Goal: Task Accomplishment & Management: Manage account settings

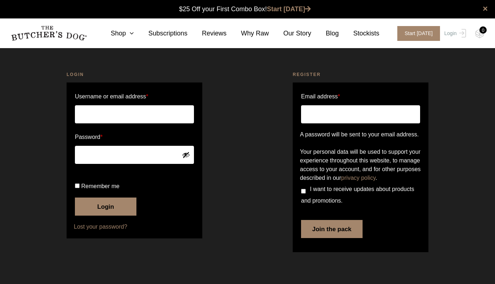
click at [320, 116] on input "Email address *" at bounding box center [360, 114] width 119 height 18
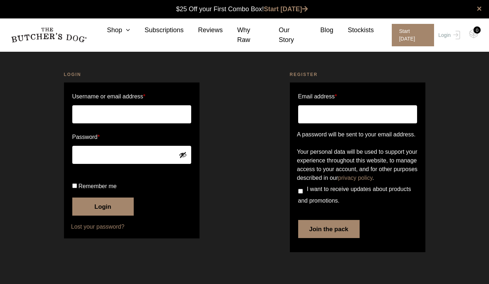
scroll to position [0, 0]
click at [322, 114] on input "Email address *" at bounding box center [357, 114] width 119 height 18
type input "bronwyn@bronwynjames.com.au"
click at [90, 112] on input "Username or email address *" at bounding box center [131, 114] width 119 height 18
type input "bronwyn@bronwynjames.com.au"
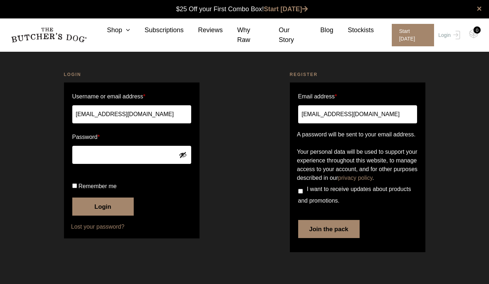
click at [106, 215] on button "Login" at bounding box center [102, 206] width 61 height 18
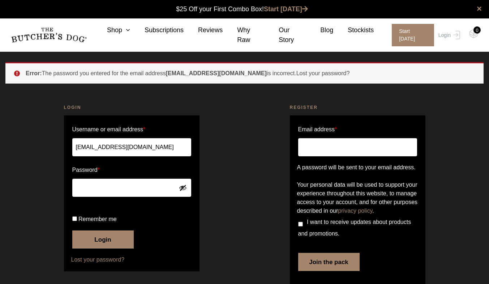
click at [111, 248] on button "Login" at bounding box center [102, 239] width 61 height 18
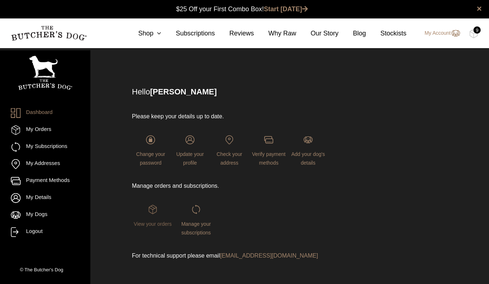
click at [152, 227] on span "View your orders" at bounding box center [153, 224] width 38 height 6
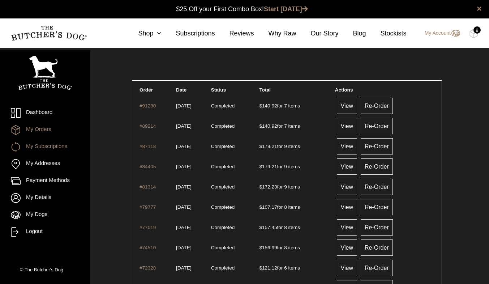
click at [54, 150] on link "My Subscriptions" at bounding box center [45, 147] width 69 height 10
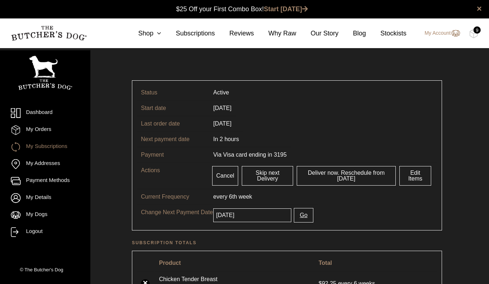
click at [252, 218] on input "2025-10-06" at bounding box center [252, 215] width 78 height 14
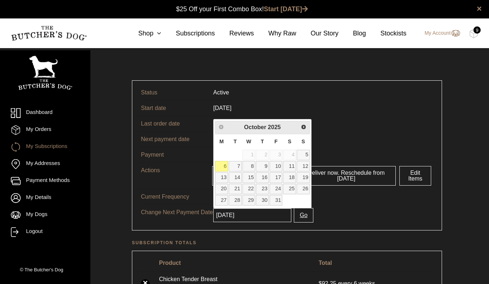
click at [252, 166] on link "8" at bounding box center [249, 166] width 13 height 10
type input "[DATE]"
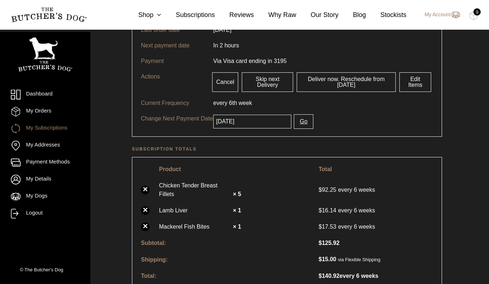
scroll to position [94, 0]
click at [301, 125] on button "Go" at bounding box center [303, 121] width 19 height 14
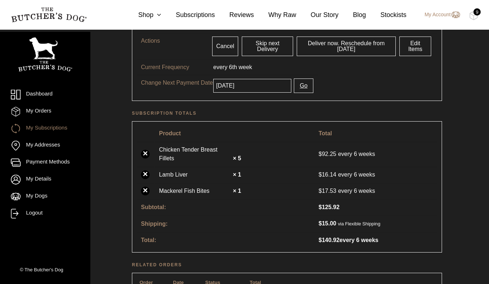
scroll to position [164, 0]
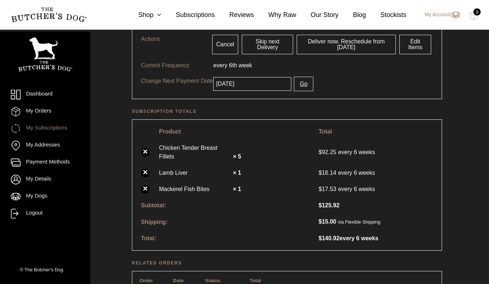
click at [145, 185] on link "×" at bounding box center [145, 189] width 9 height 9
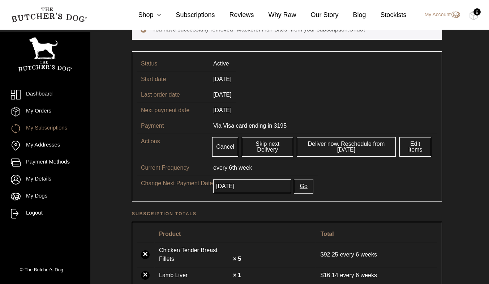
scroll to position [63, 0]
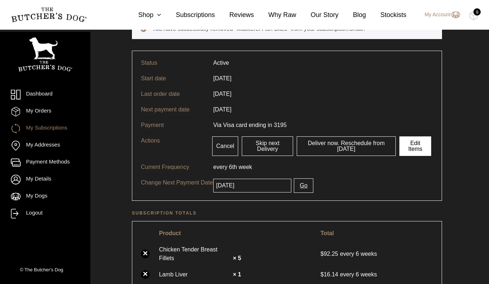
click at [418, 148] on link "Edit Items" at bounding box center [415, 146] width 32 height 20
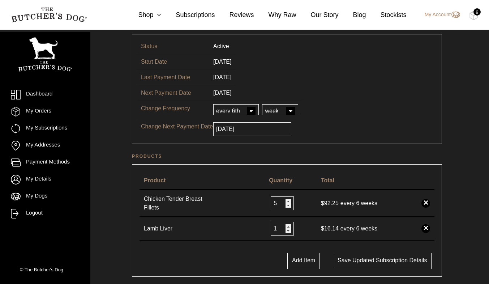
scroll to position [47, 0]
click at [304, 262] on button "Add Item" at bounding box center [303, 260] width 33 height 16
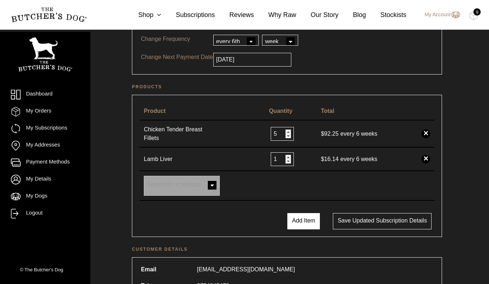
scroll to position [116, 0]
click at [211, 181] on span at bounding box center [212, 185] width 14 height 14
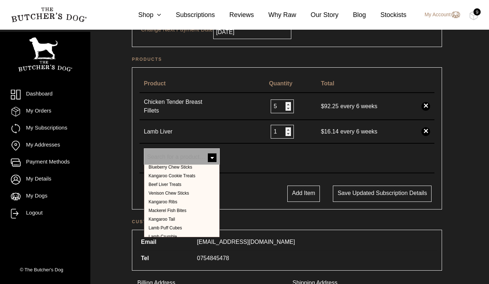
scroll to position [270, 0]
select select "16558"
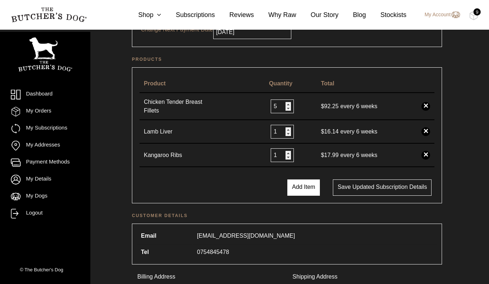
click at [302, 187] on button "Add Item" at bounding box center [303, 187] width 33 height 16
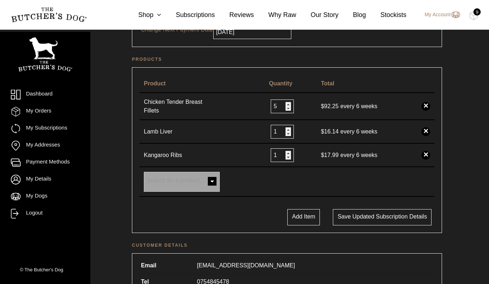
click at [213, 179] on span at bounding box center [212, 182] width 14 height 14
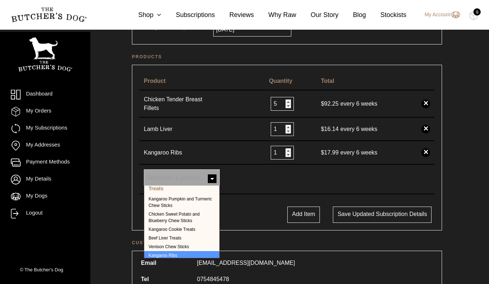
scroll to position [237, 0]
select select "40378"
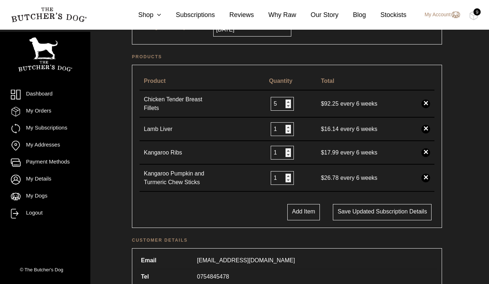
click at [426, 174] on link "×" at bounding box center [426, 178] width 9 height 9
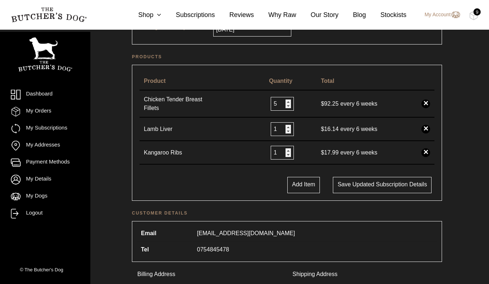
click at [286, 147] on input "1" at bounding box center [282, 153] width 23 height 14
type input "2"
click at [289, 146] on input "2" at bounding box center [282, 153] width 23 height 14
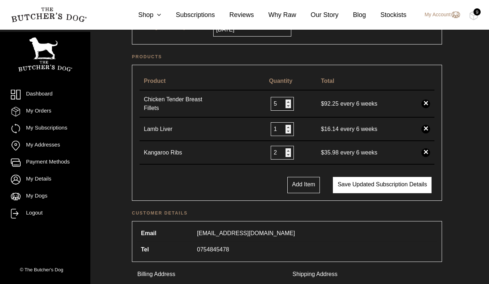
click at [381, 184] on button "Save updated subscription details" at bounding box center [382, 185] width 99 height 16
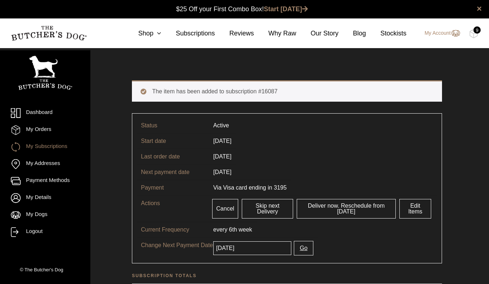
click at [263, 250] on input "[DATE]" at bounding box center [252, 248] width 78 height 14
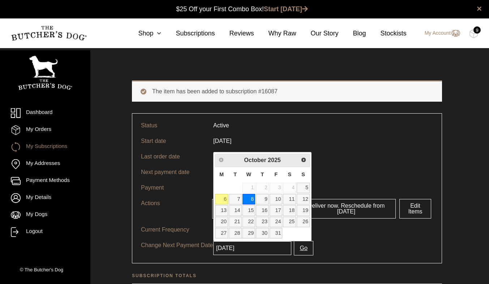
click at [248, 234] on link "29" at bounding box center [249, 233] width 13 height 10
type input "[DATE]"
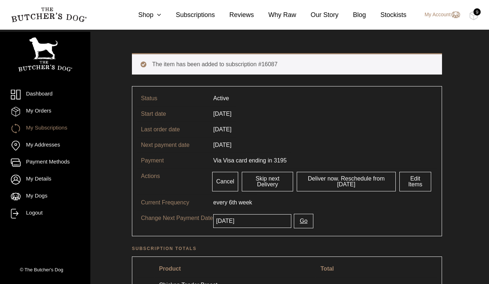
scroll to position [28, 0]
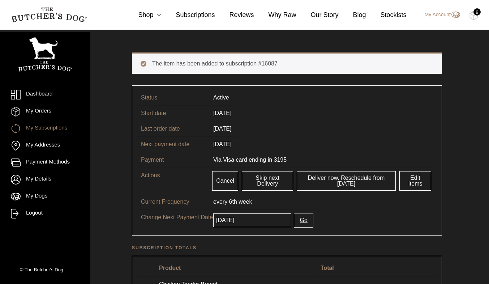
click at [296, 222] on button "Go" at bounding box center [303, 220] width 19 height 14
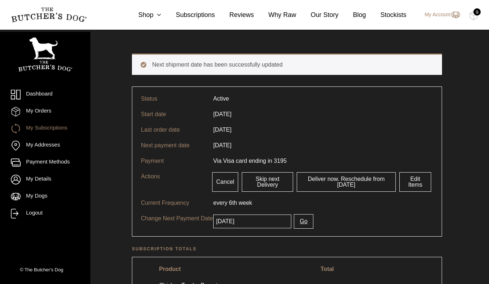
scroll to position [27, 0]
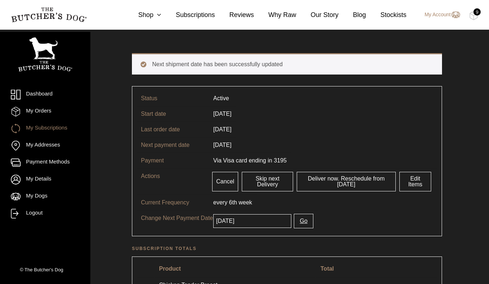
click at [296, 226] on button "Go" at bounding box center [303, 221] width 19 height 14
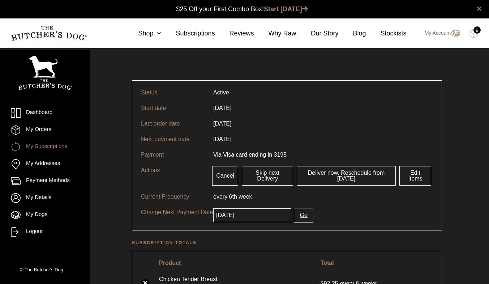
click at [456, 34] on img at bounding box center [455, 33] width 9 height 9
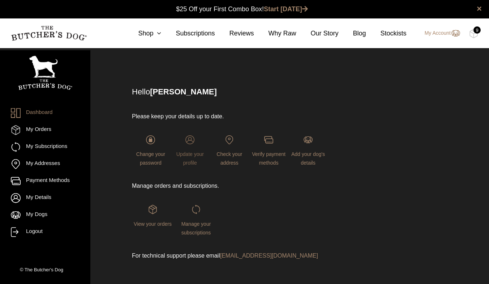
click at [195, 143] on img at bounding box center [189, 139] width 9 height 9
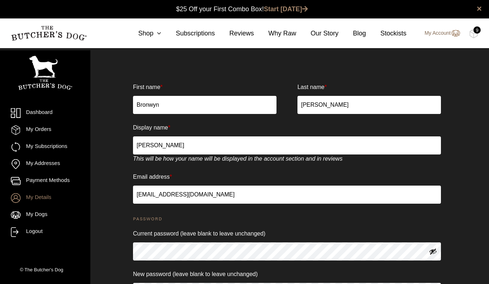
click at [455, 33] on img at bounding box center [455, 33] width 9 height 9
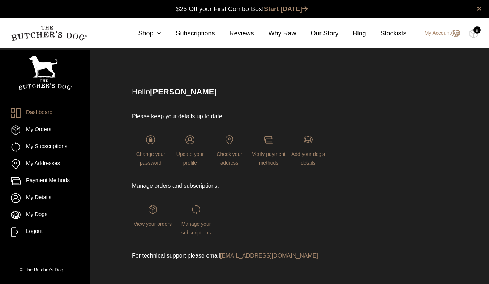
scroll to position [24, 0]
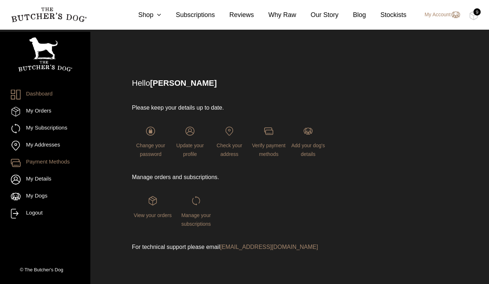
click at [38, 166] on link "Payment Methods" at bounding box center [45, 163] width 69 height 10
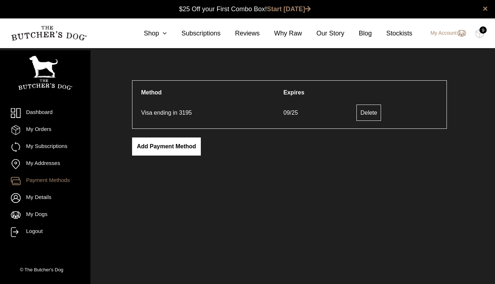
click at [163, 149] on link "Add payment method" at bounding box center [166, 146] width 69 height 18
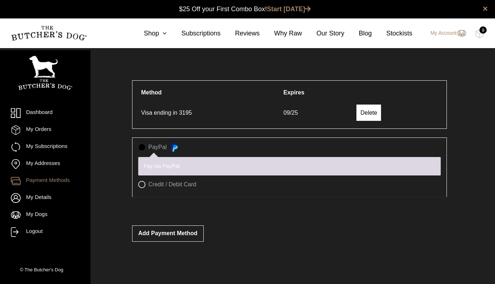
click at [372, 115] on link "Delete" at bounding box center [368, 112] width 25 height 16
click at [142, 186] on label "Credit / Debit Card" at bounding box center [289, 184] width 302 height 7
radio input "true"
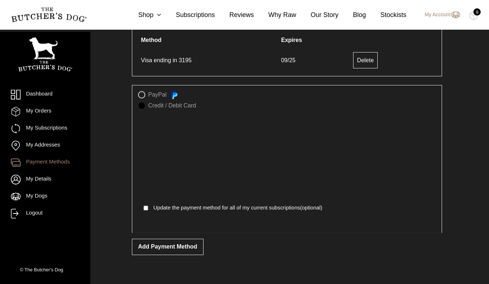
scroll to position [53, 0]
click at [146, 209] on input "Update the payment method for all of my current subscriptions (optional)" at bounding box center [146, 207] width 5 height 10
checkbox input "true"
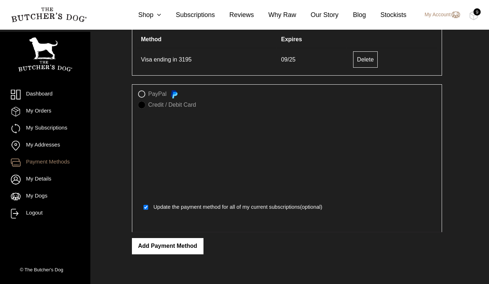
click at [187, 249] on button "Add payment method" at bounding box center [168, 246] width 72 height 16
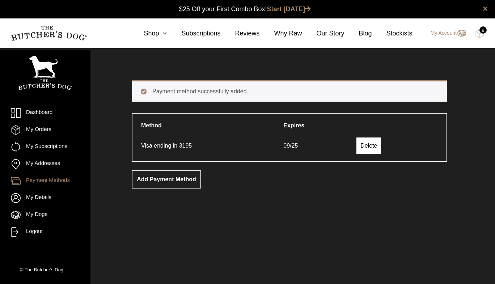
click at [364, 148] on link "Delete" at bounding box center [368, 145] width 25 height 16
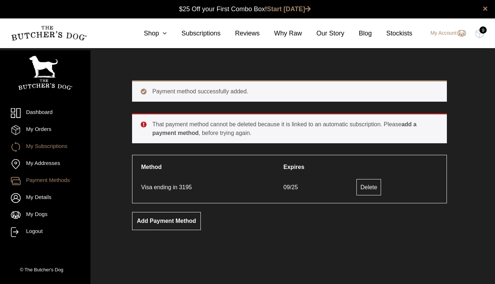
click at [54, 149] on link "My Subscriptions" at bounding box center [45, 147] width 69 height 10
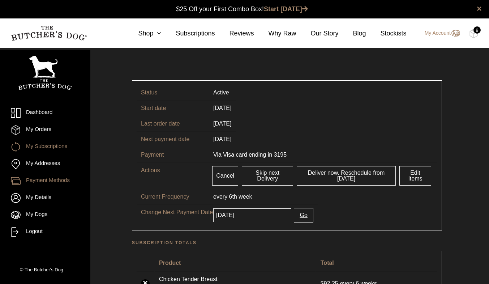
click at [58, 184] on link "Payment Methods" at bounding box center [45, 181] width 69 height 10
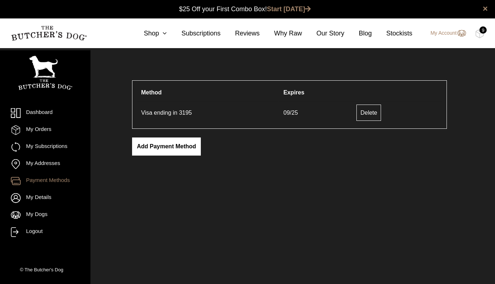
click at [152, 149] on link "Add payment method" at bounding box center [166, 146] width 69 height 18
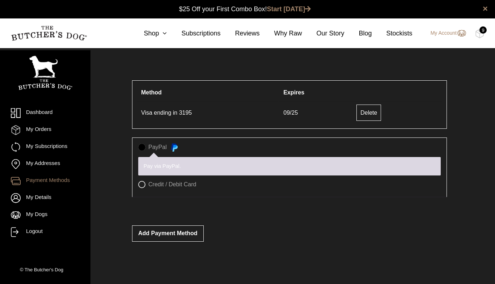
click at [141, 188] on label "Credit / Debit Card" at bounding box center [289, 184] width 302 height 7
radio input "true"
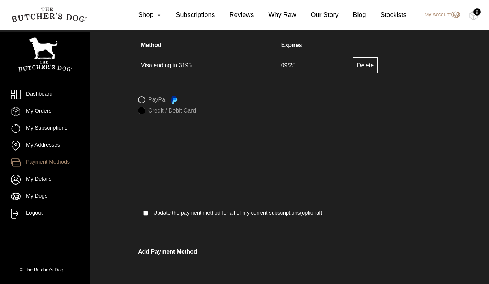
scroll to position [53, 0]
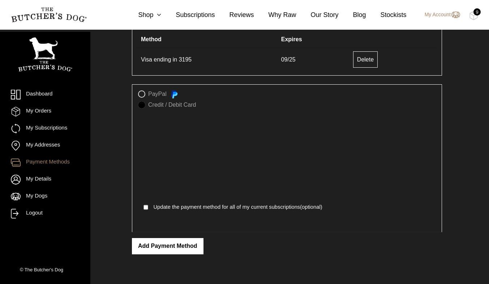
click at [161, 250] on button "Add payment method" at bounding box center [168, 246] width 72 height 16
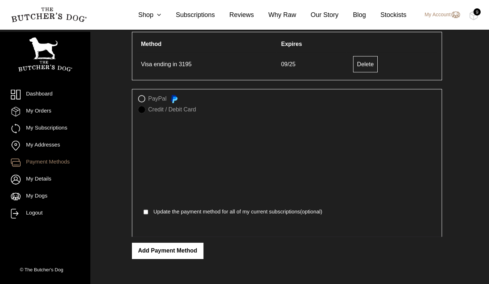
scroll to position [81, 0]
click at [142, 102] on label "PayPal" at bounding box center [287, 99] width 298 height 8
radio input "true"
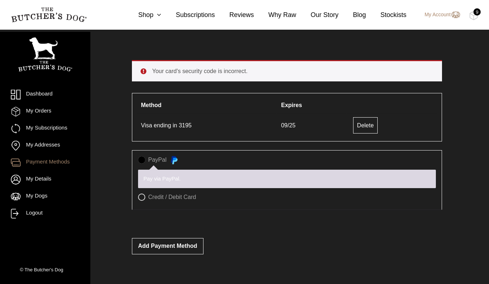
scroll to position [20, 0]
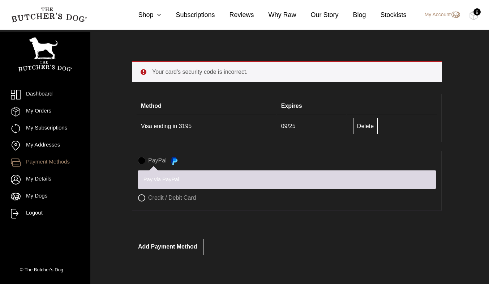
click at [167, 130] on td "Visa ending in 3195" at bounding box center [207, 125] width 140 height 23
click at [165, 180] on p "Pay via PayPal." at bounding box center [287, 179] width 287 height 8
click at [143, 199] on label "Credit / Debit Card" at bounding box center [287, 197] width 298 height 7
radio input "true"
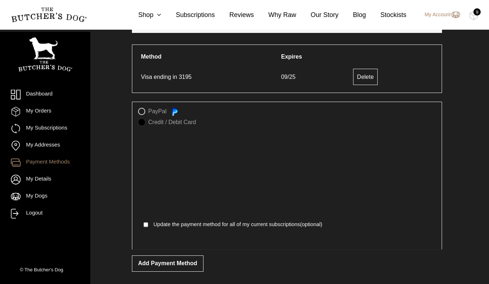
scroll to position [86, 0]
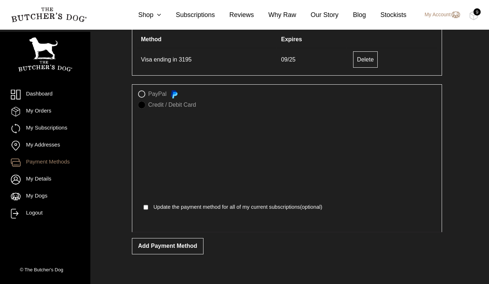
click at [144, 209] on input "Update the payment method for all of my current subscriptions (optional)" at bounding box center [146, 207] width 5 height 10
checkbox input "true"
click at [180, 254] on button "Add payment method" at bounding box center [168, 246] width 72 height 16
click at [162, 249] on button "Add payment method" at bounding box center [168, 246] width 72 height 16
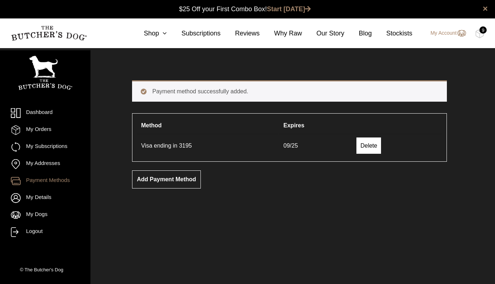
click at [371, 145] on link "Delete" at bounding box center [368, 145] width 25 height 16
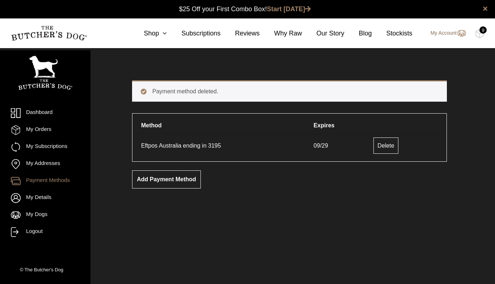
click at [458, 33] on img at bounding box center [460, 33] width 9 height 9
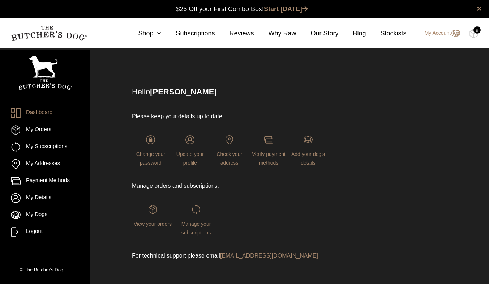
click at [475, 32] on div "9" at bounding box center [477, 29] width 7 height 7
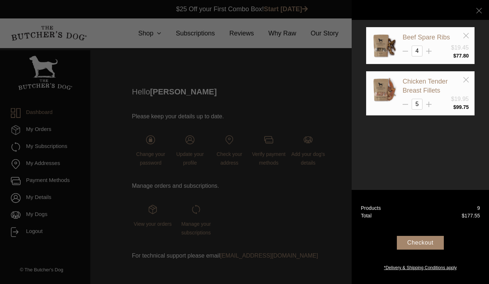
click at [446, 140] on div "Beef Spare Ribs $19.45 4 $ 77.80" at bounding box center [420, 89] width 108 height 124
click at [476, 15] on div "Your Box" at bounding box center [420, 10] width 137 height 20
click at [479, 9] on icon at bounding box center [478, 10] width 5 height 5
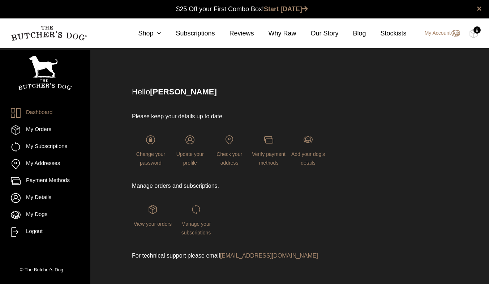
scroll to position [24, 0]
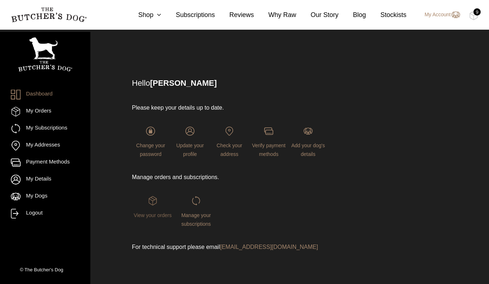
click at [155, 203] on img at bounding box center [152, 200] width 9 height 9
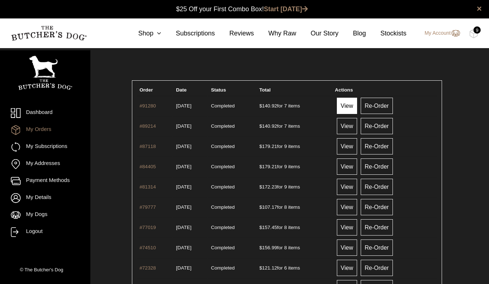
click at [351, 104] on link "View" at bounding box center [347, 106] width 20 height 16
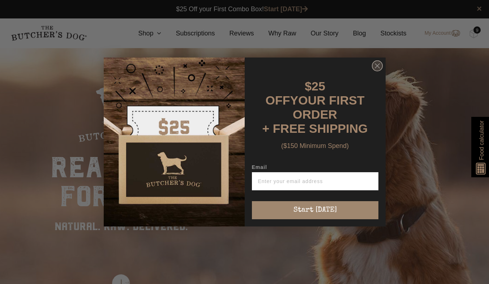
click at [377, 69] on circle "Close dialog" at bounding box center [377, 66] width 10 height 10
